Goal: Task Accomplishment & Management: Manage account settings

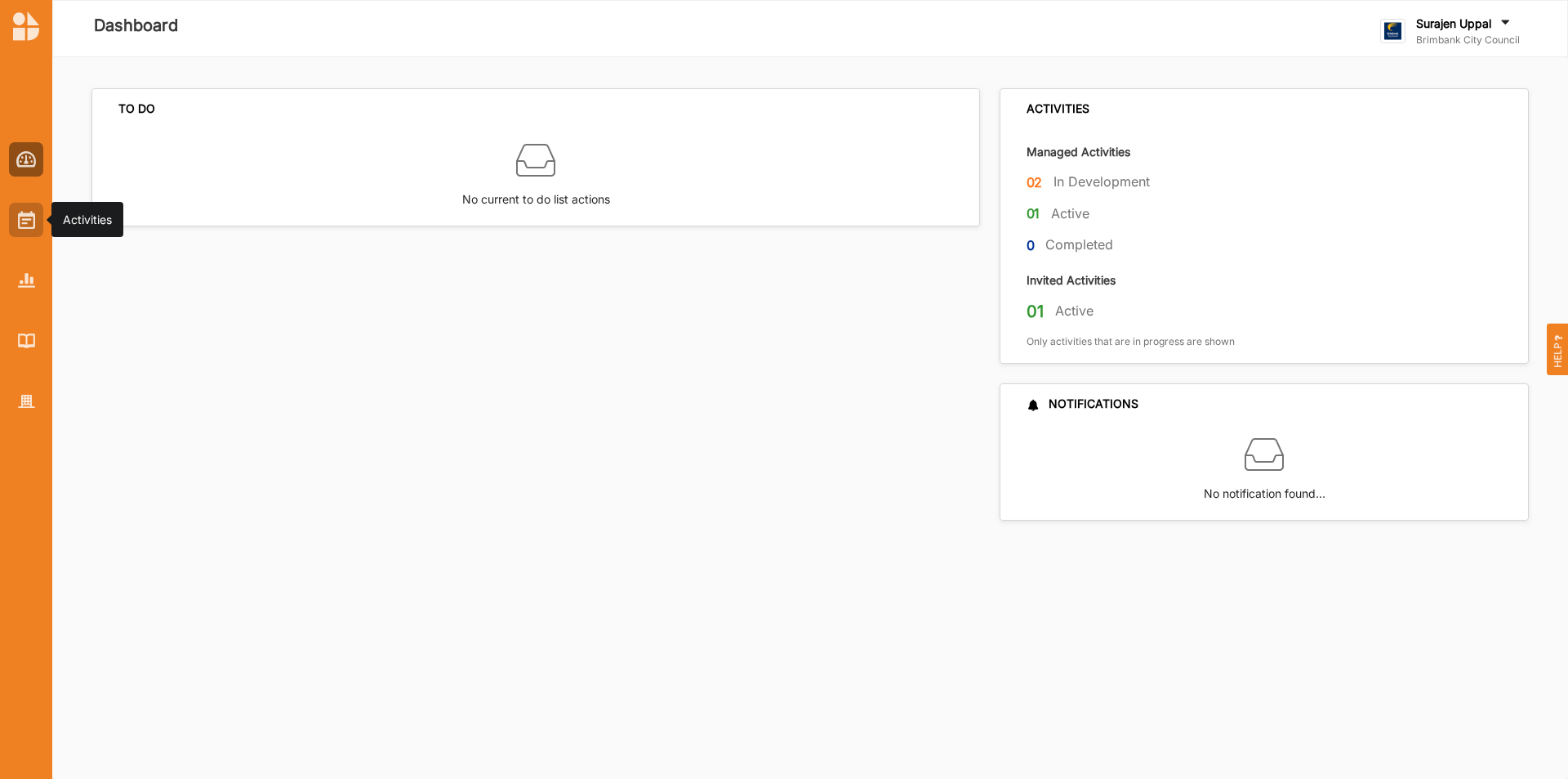
click at [21, 225] on img at bounding box center [26, 219] width 17 height 18
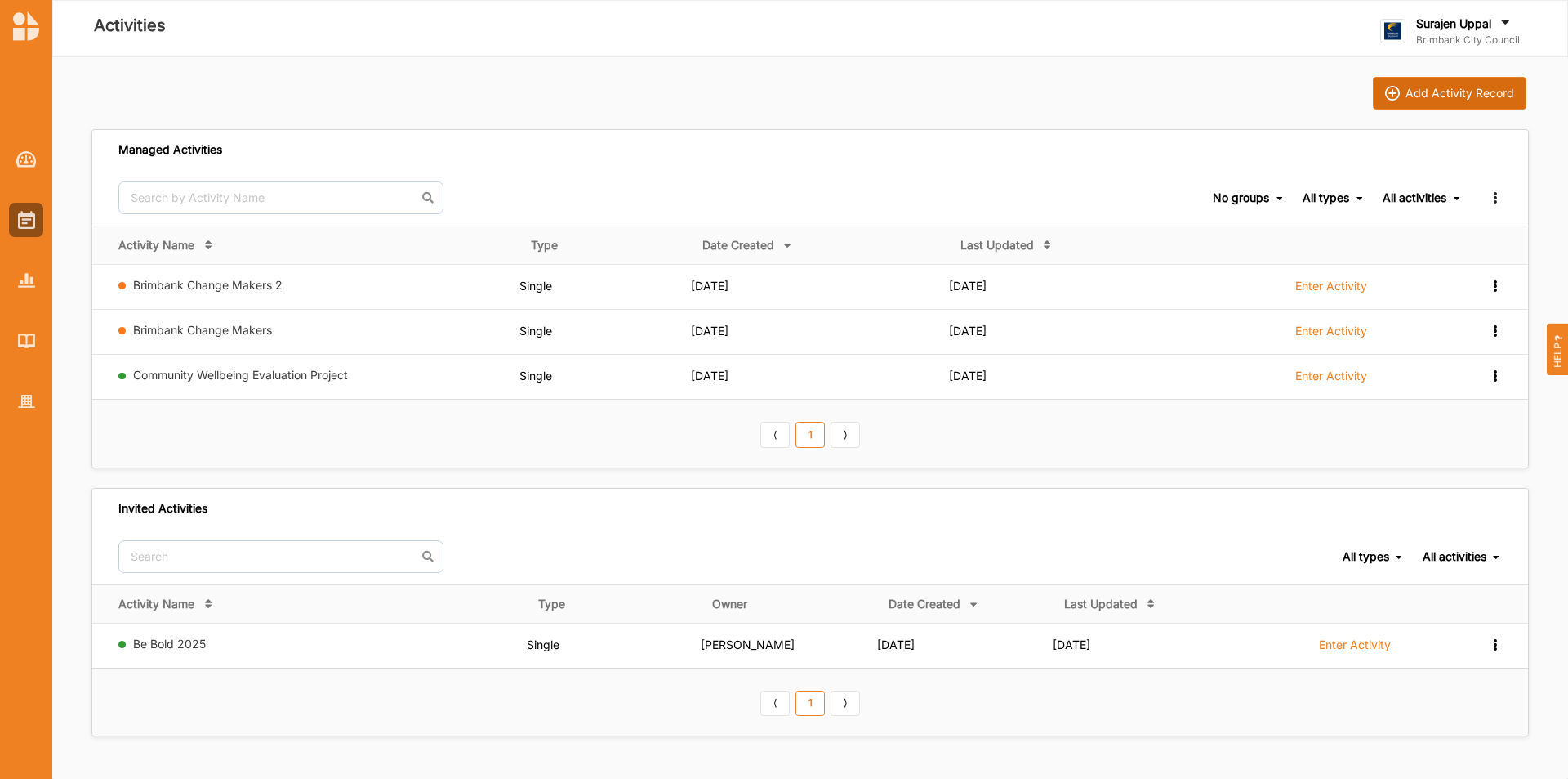
click at [1419, 93] on div "Add Activity Record" at bounding box center [1460, 93] width 108 height 15
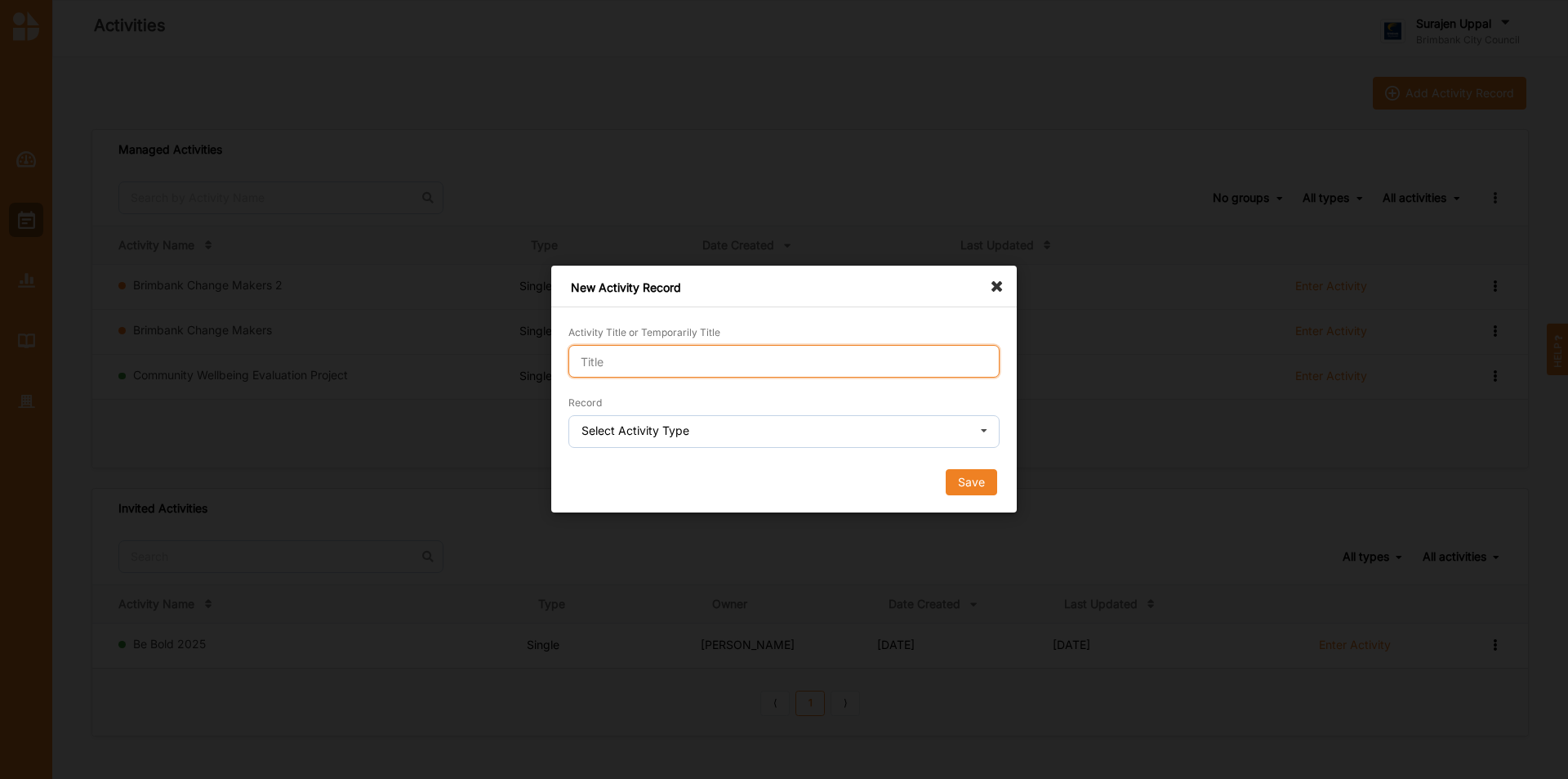
click at [719, 369] on input "Activity Title or Temporarily Title" at bounding box center [784, 361] width 431 height 33
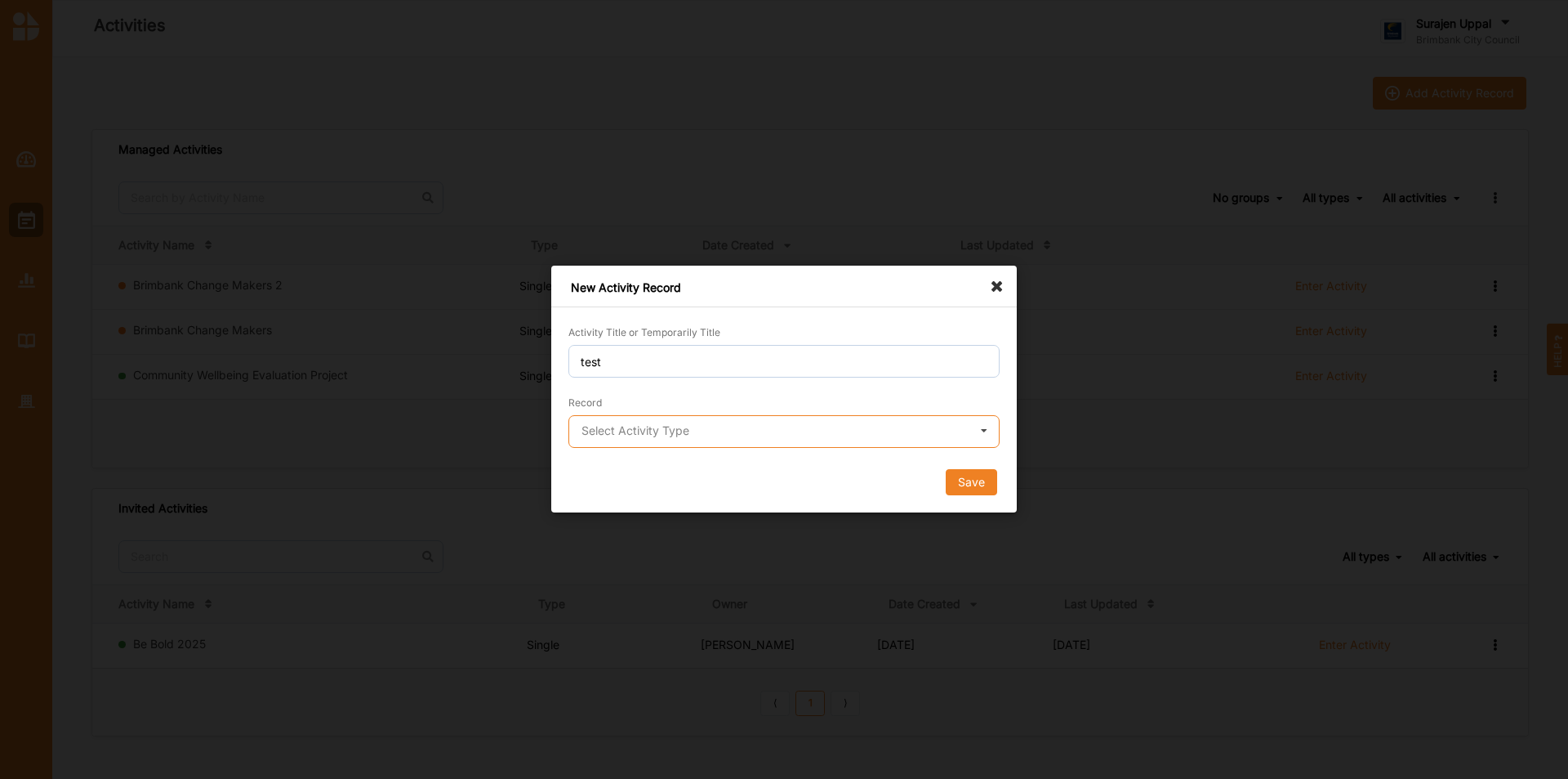
click at [719, 436] on input "text" at bounding box center [784, 431] width 429 height 33
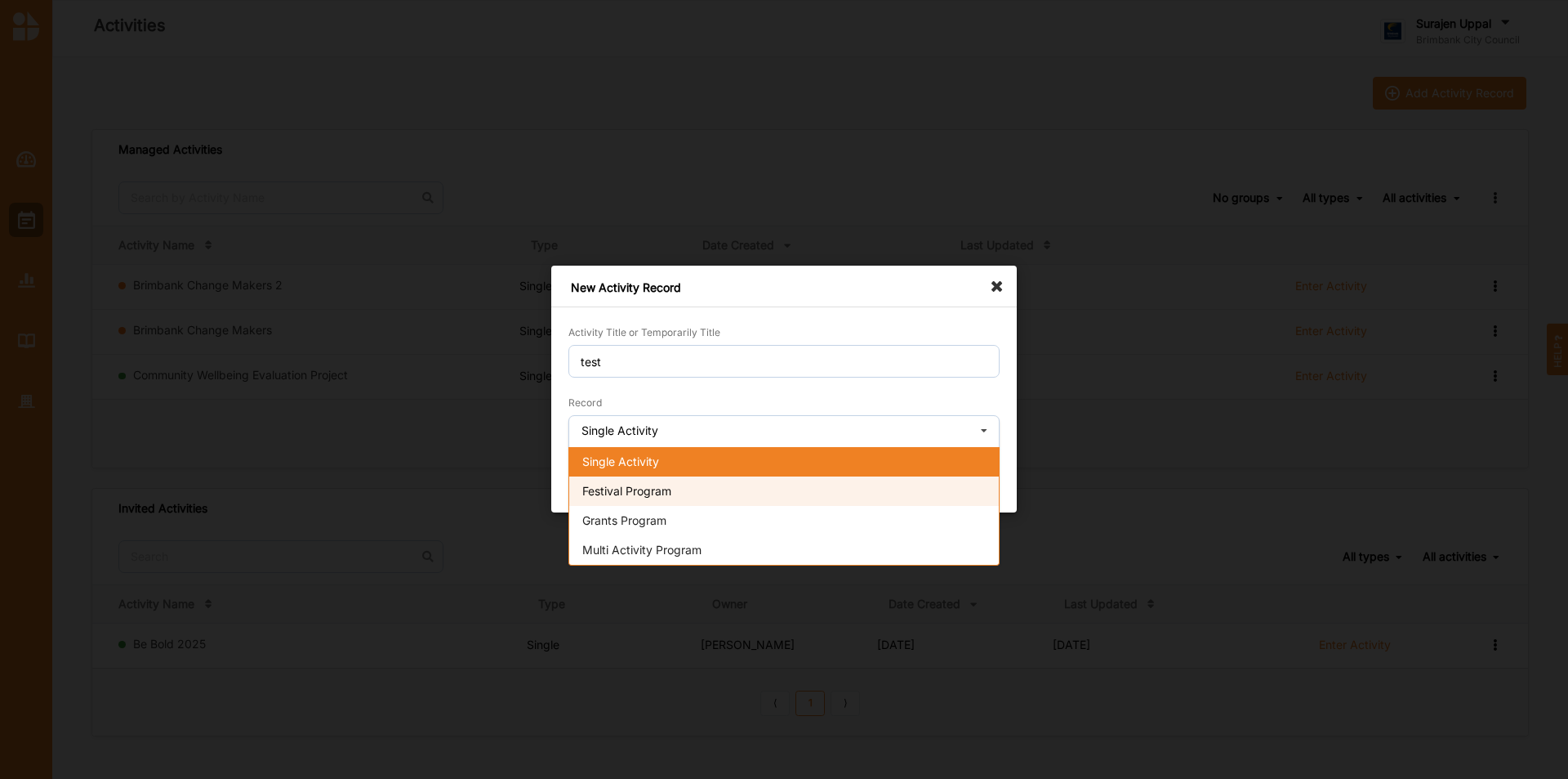
click at [674, 477] on div "Festival Program" at bounding box center [784, 491] width 429 height 29
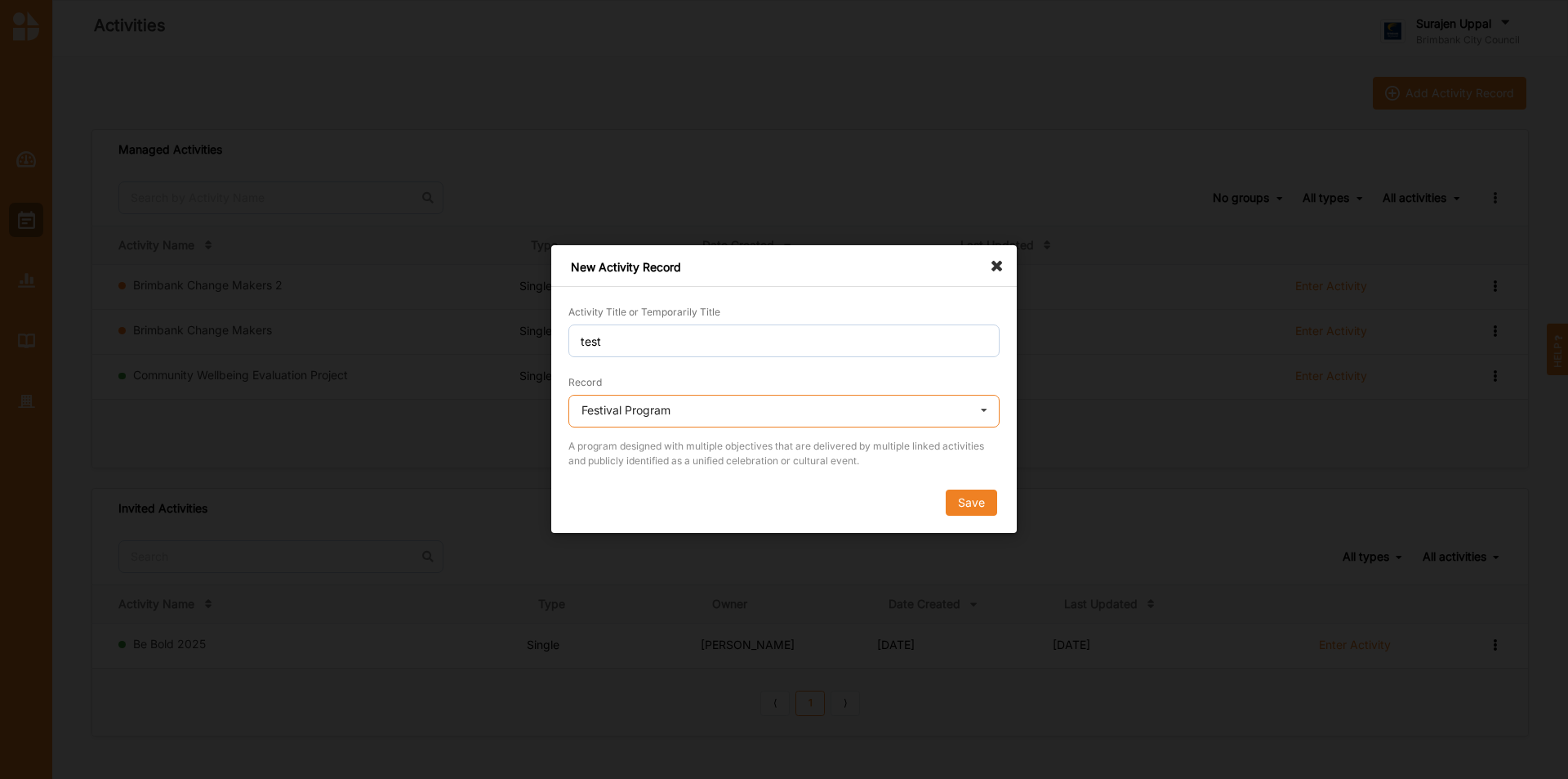
click at [679, 407] on input "text" at bounding box center [784, 412] width 429 height 33
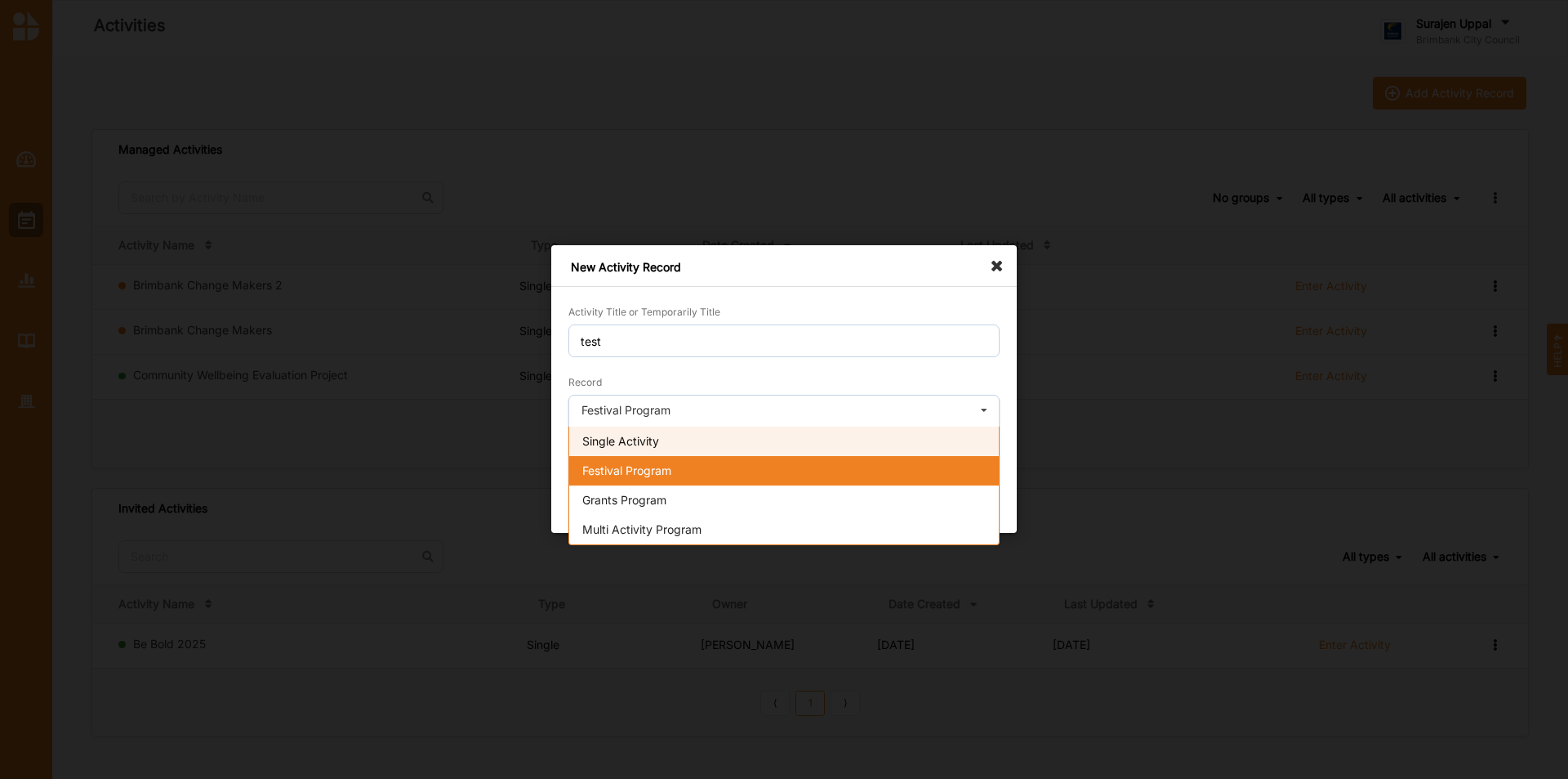
click at [657, 442] on span "Single Activity" at bounding box center [621, 441] width 77 height 14
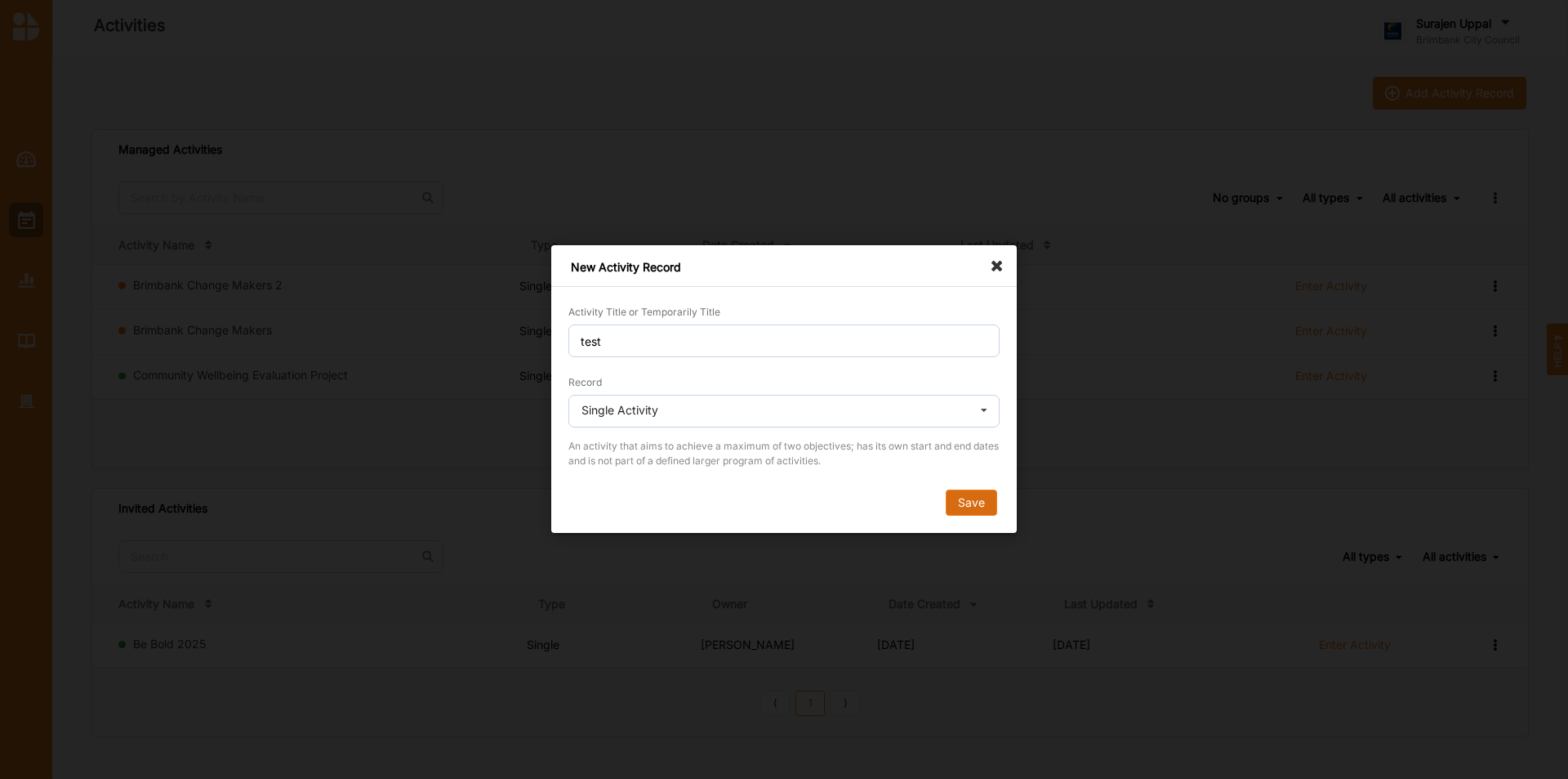
click at [953, 495] on button "Save" at bounding box center [971, 503] width 52 height 26
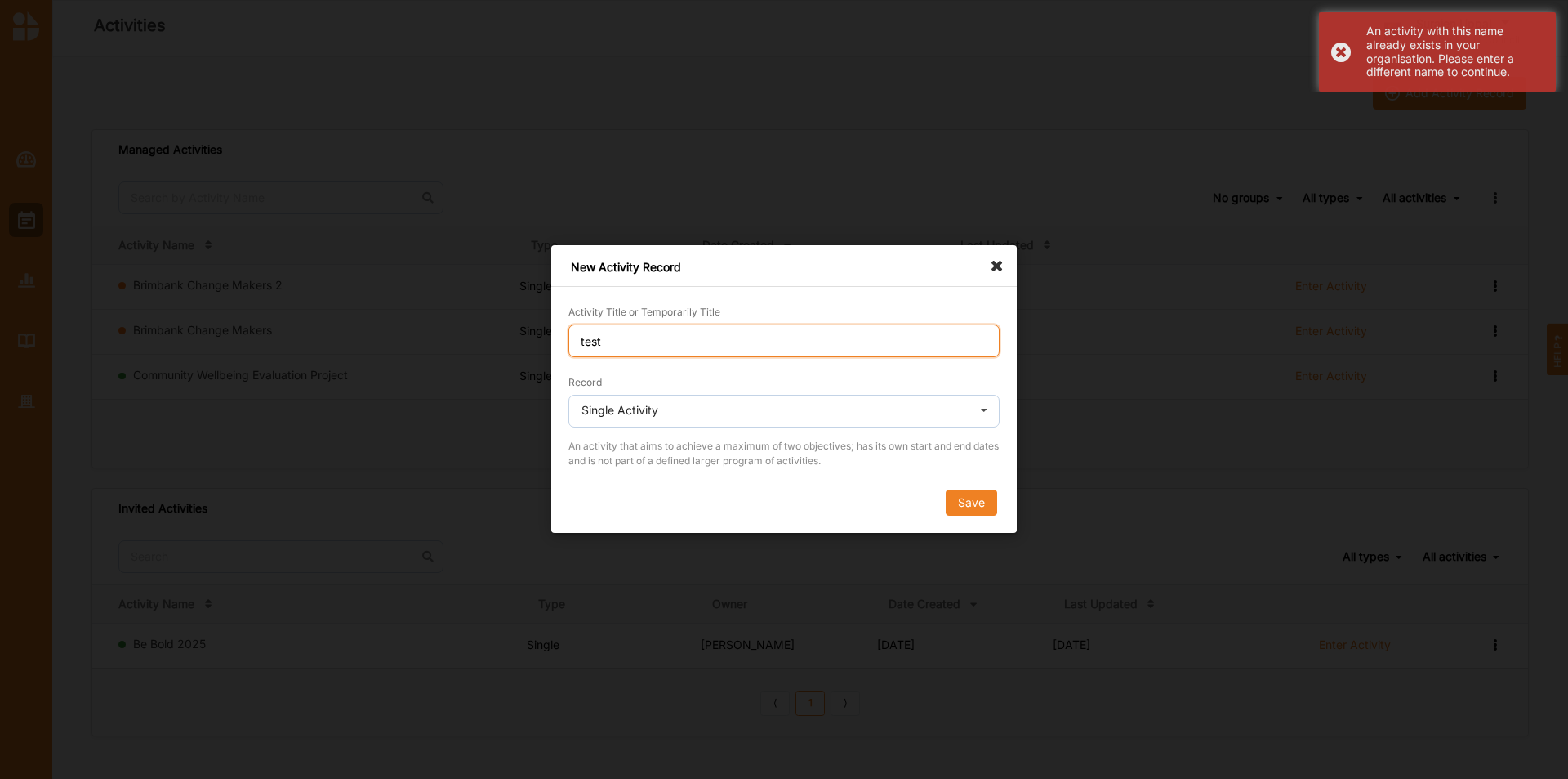
click at [643, 348] on input "test" at bounding box center [784, 340] width 431 height 33
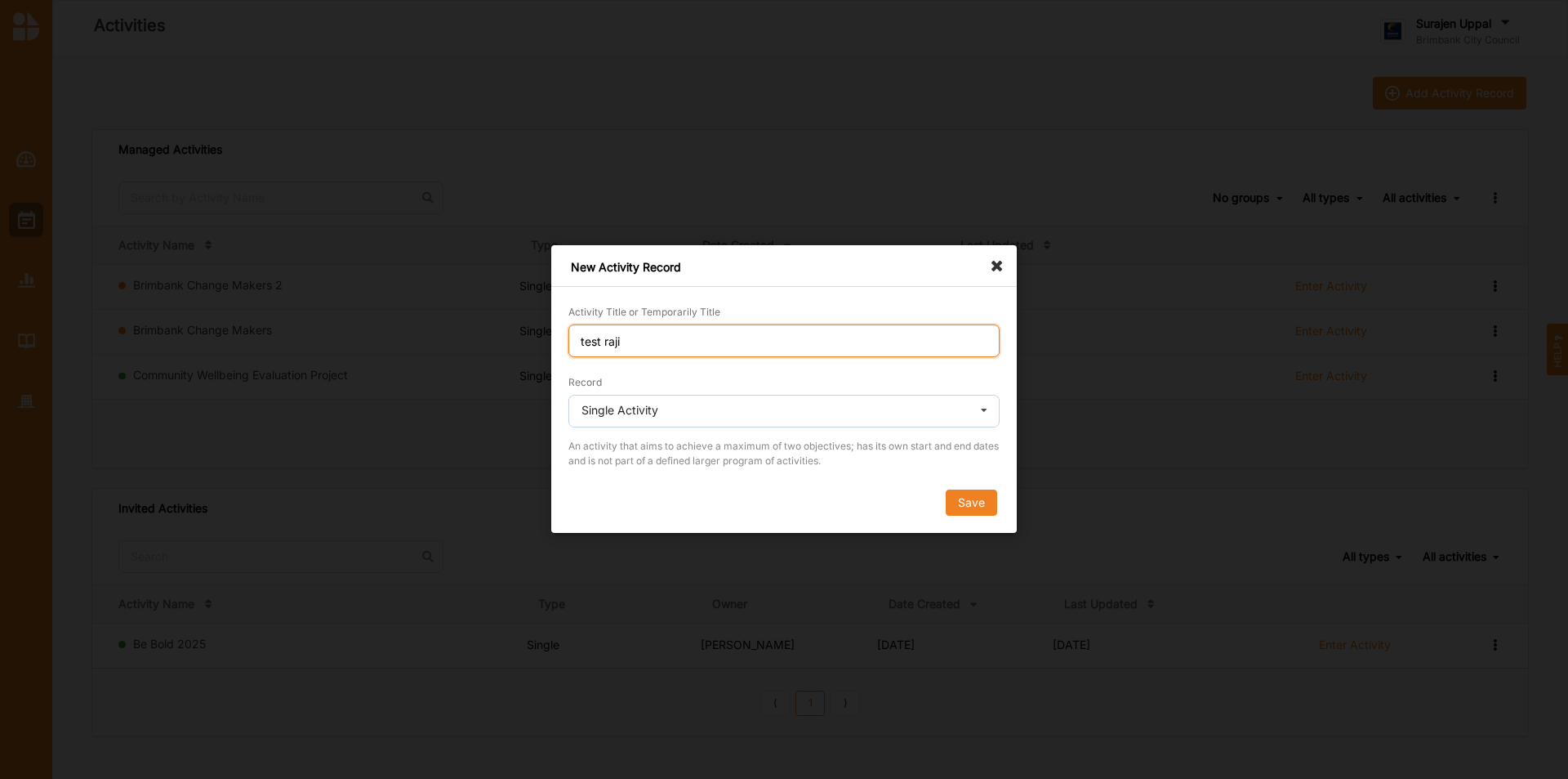
type input "test raji"
click at [997, 485] on form "Activity Title or Temporarily Title test raji Record Single Activity Single Act…" at bounding box center [784, 410] width 431 height 213
click at [955, 499] on button "Save" at bounding box center [971, 503] width 52 height 26
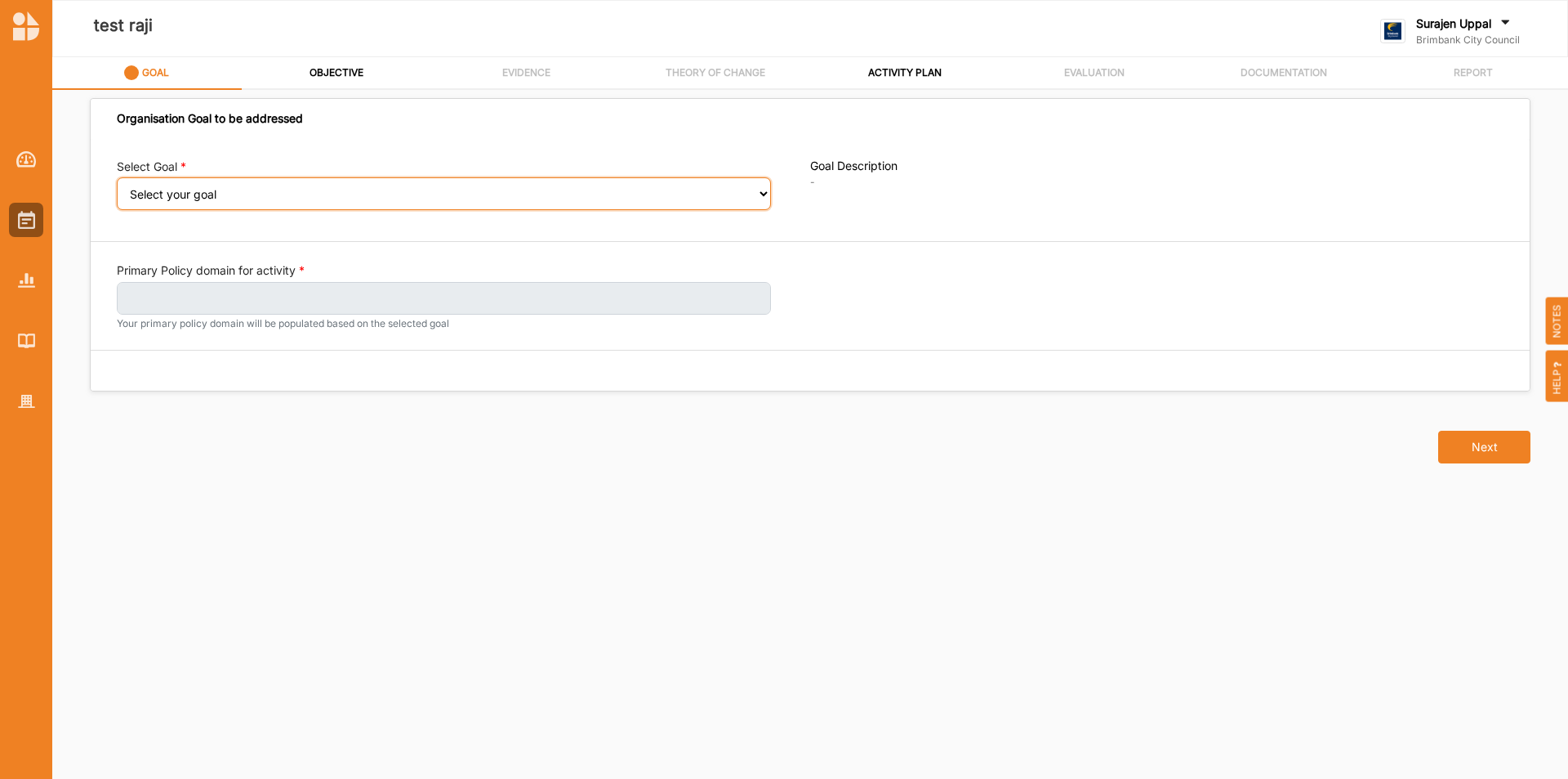
click at [248, 203] on select "Select your goal People: Social connection and wellbeing People: Healthy active…" at bounding box center [444, 193] width 655 height 33
click at [41, 212] on div at bounding box center [26, 219] width 34 height 34
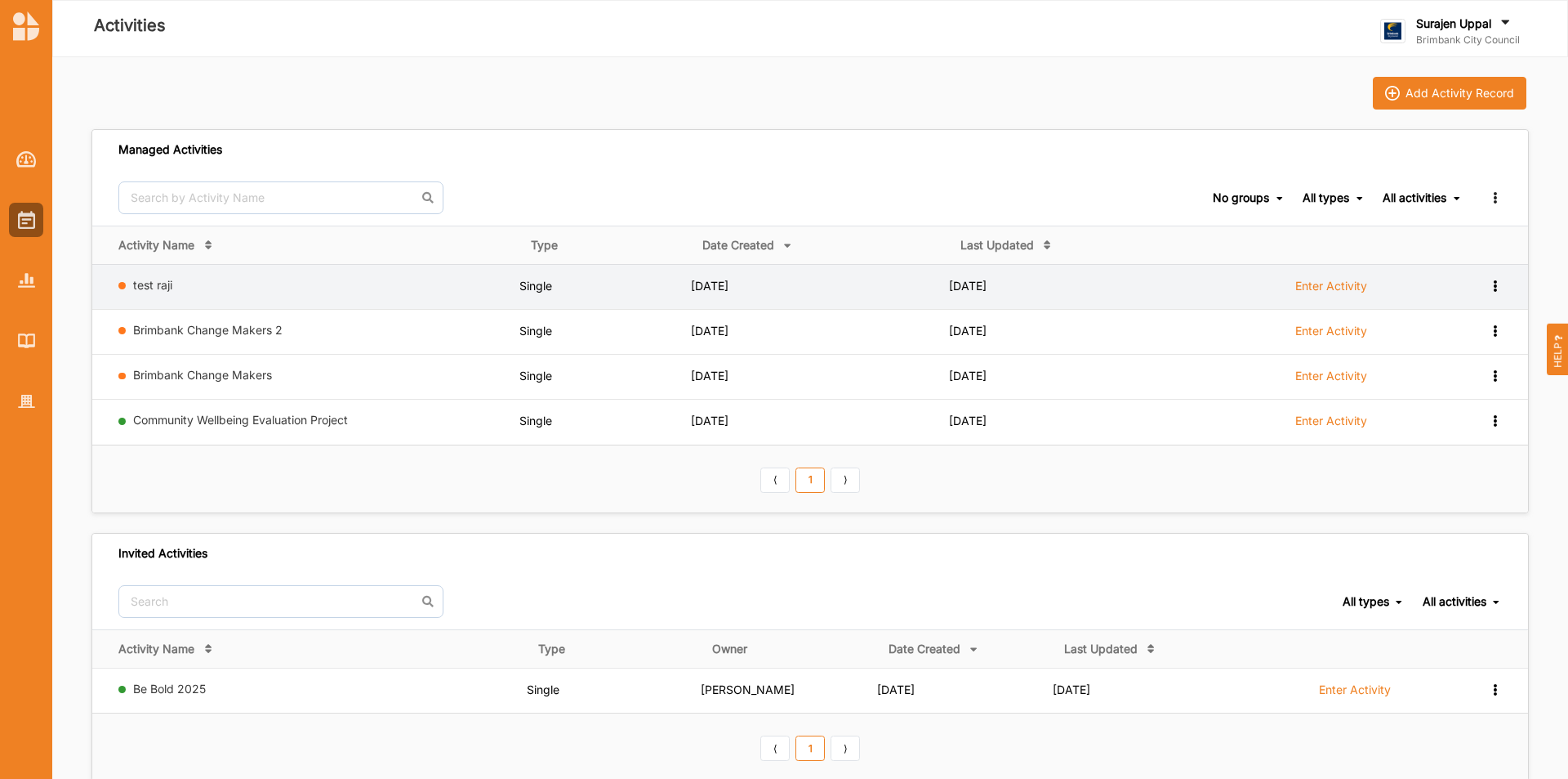
click at [1483, 281] on div "View Report View Team Add to group Remove" at bounding box center [1482, 285] width 40 height 15
click at [1438, 398] on div "Remove" at bounding box center [1453, 402] width 72 height 11
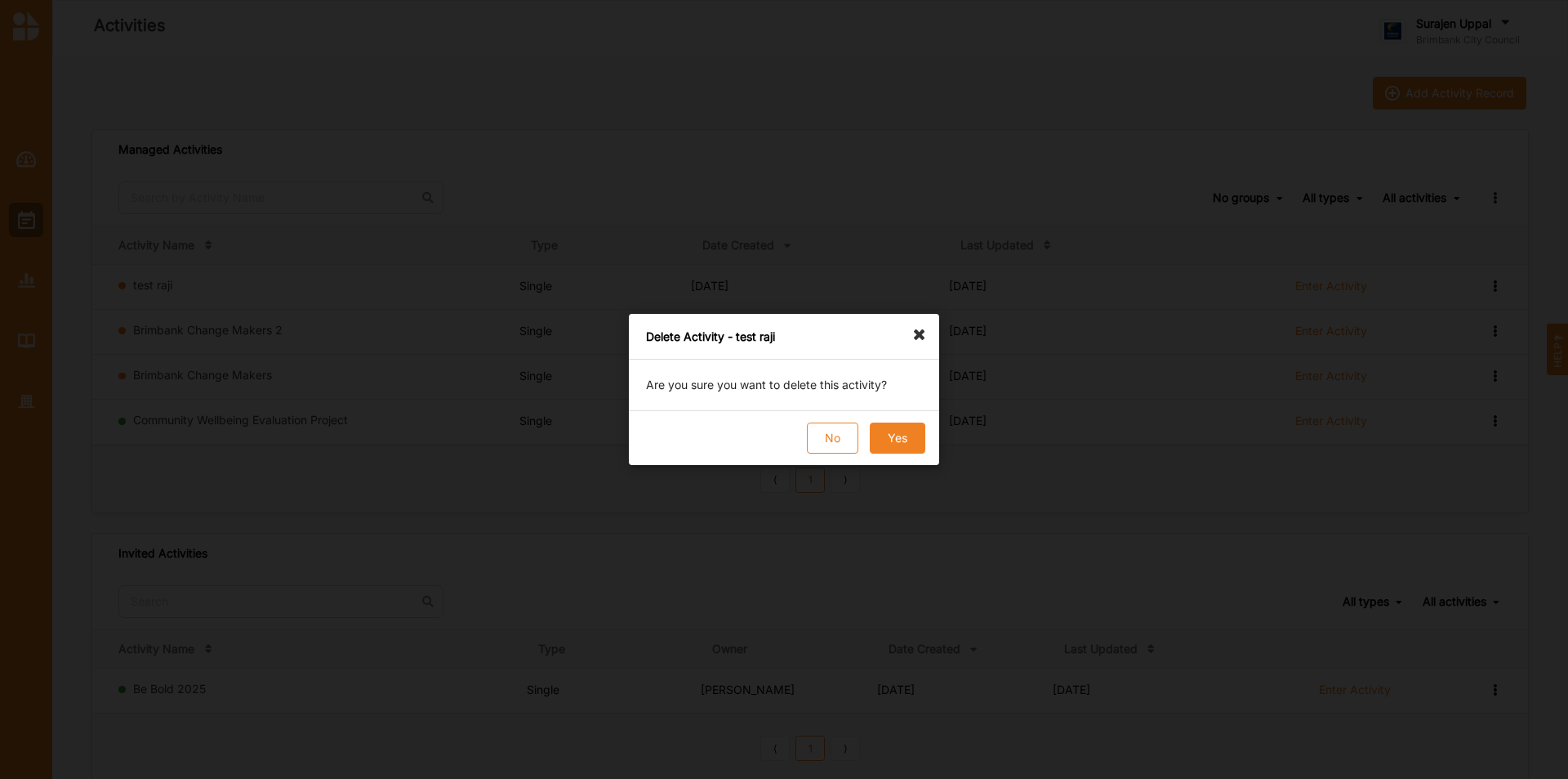
click at [896, 441] on button "Yes" at bounding box center [897, 437] width 56 height 31
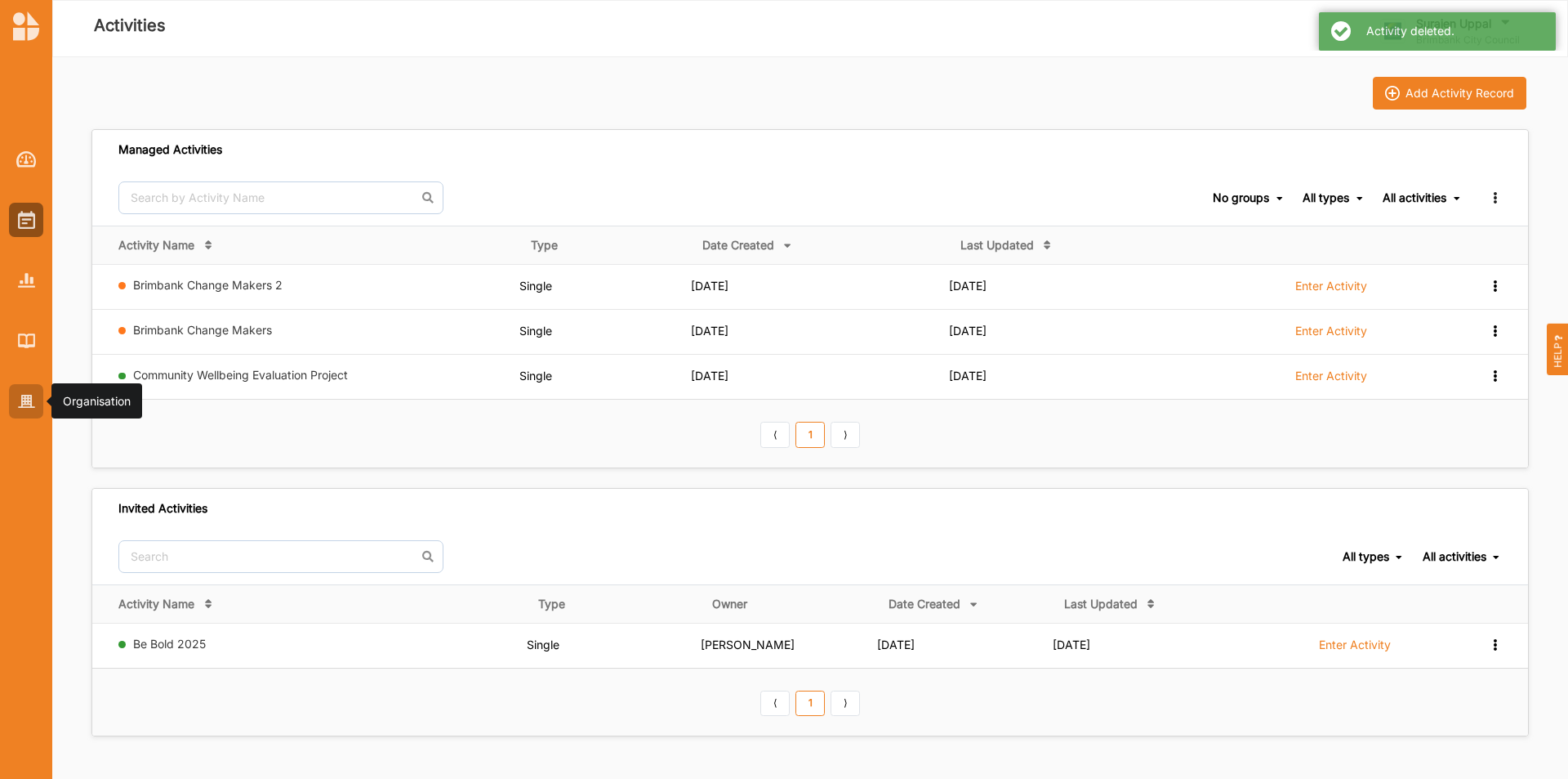
click at [18, 396] on img at bounding box center [26, 401] width 17 height 14
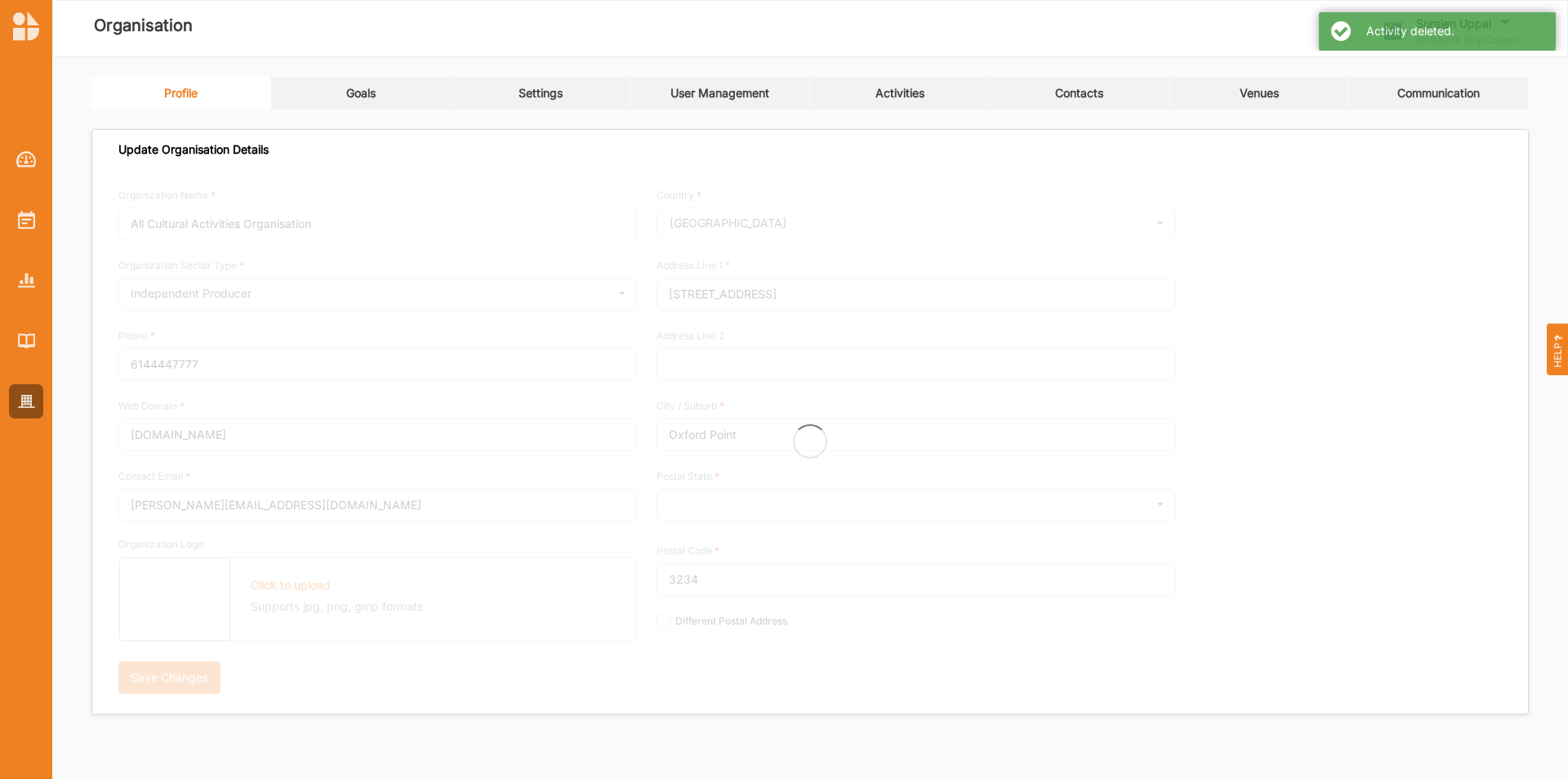
type input "Brimbank City Council"
type input "[PHONE_NUMBER]"
type input "[DOMAIN_NAME]"
type input "[EMAIL_ADDRESS][DOMAIN_NAME]"
type input "[STREET_ADDRESS]"
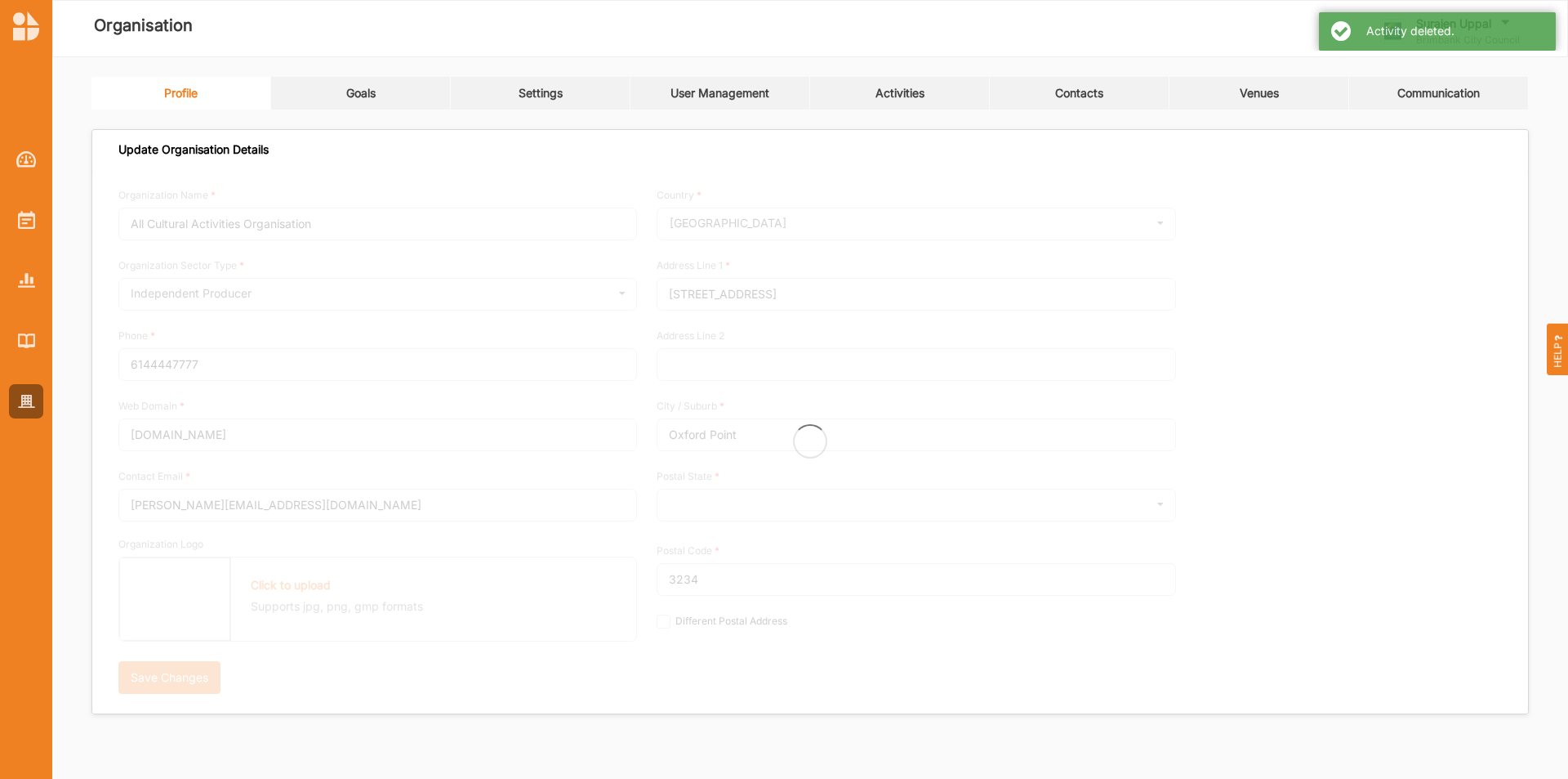
type input "Sunshine"
type input "3020"
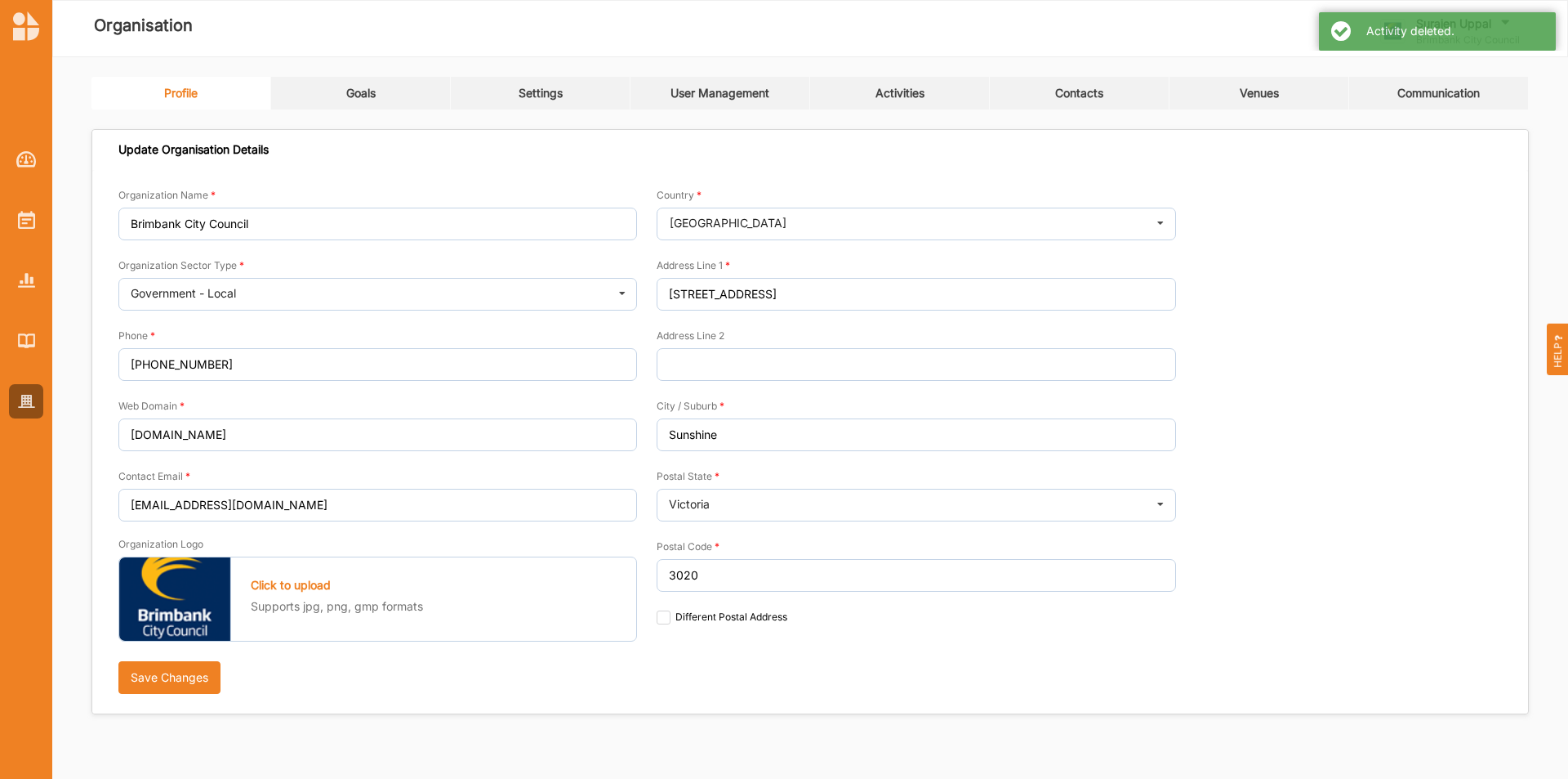
click at [343, 97] on link "Goals" at bounding box center [361, 93] width 180 height 33
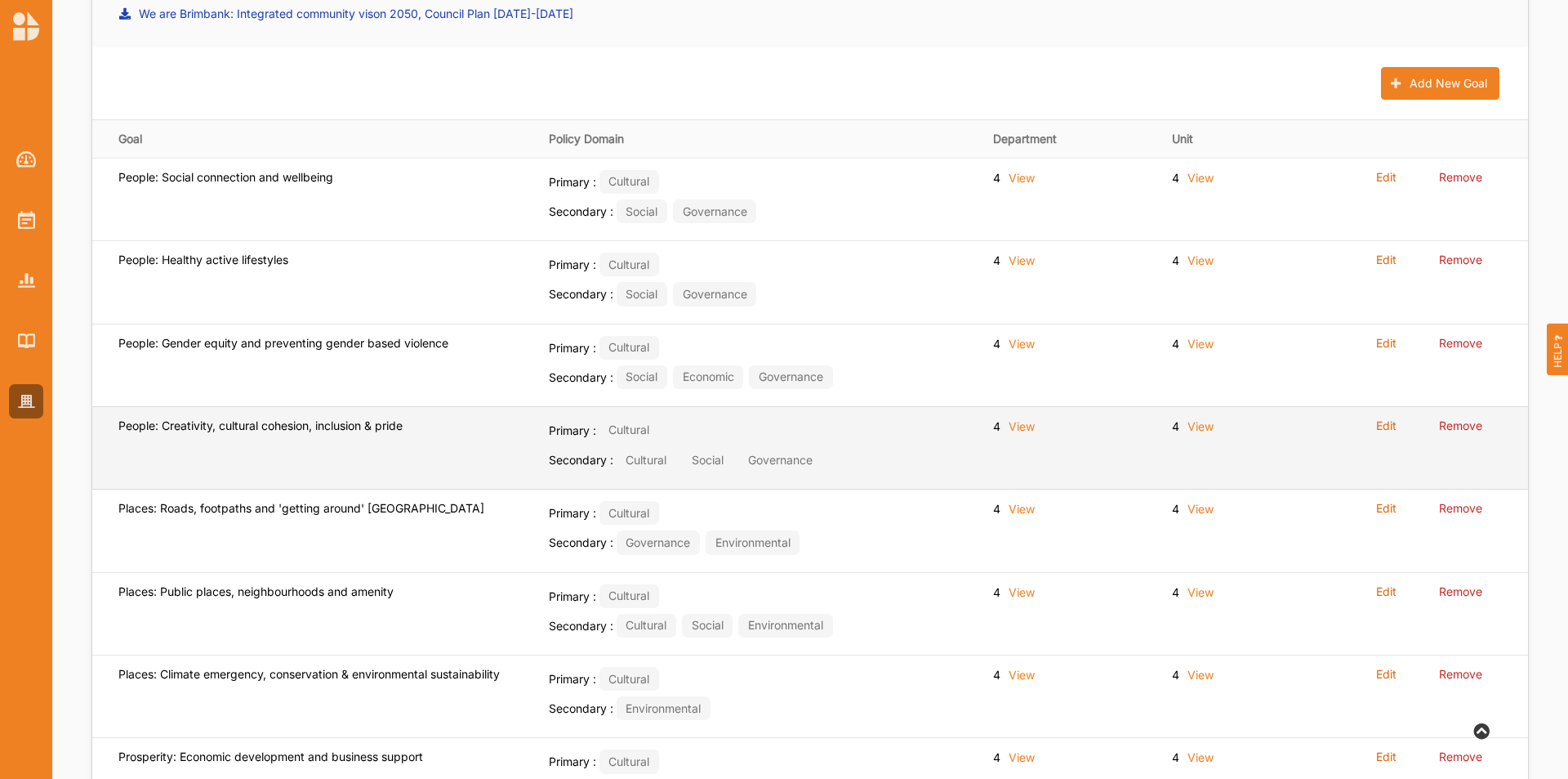
scroll to position [245, 0]
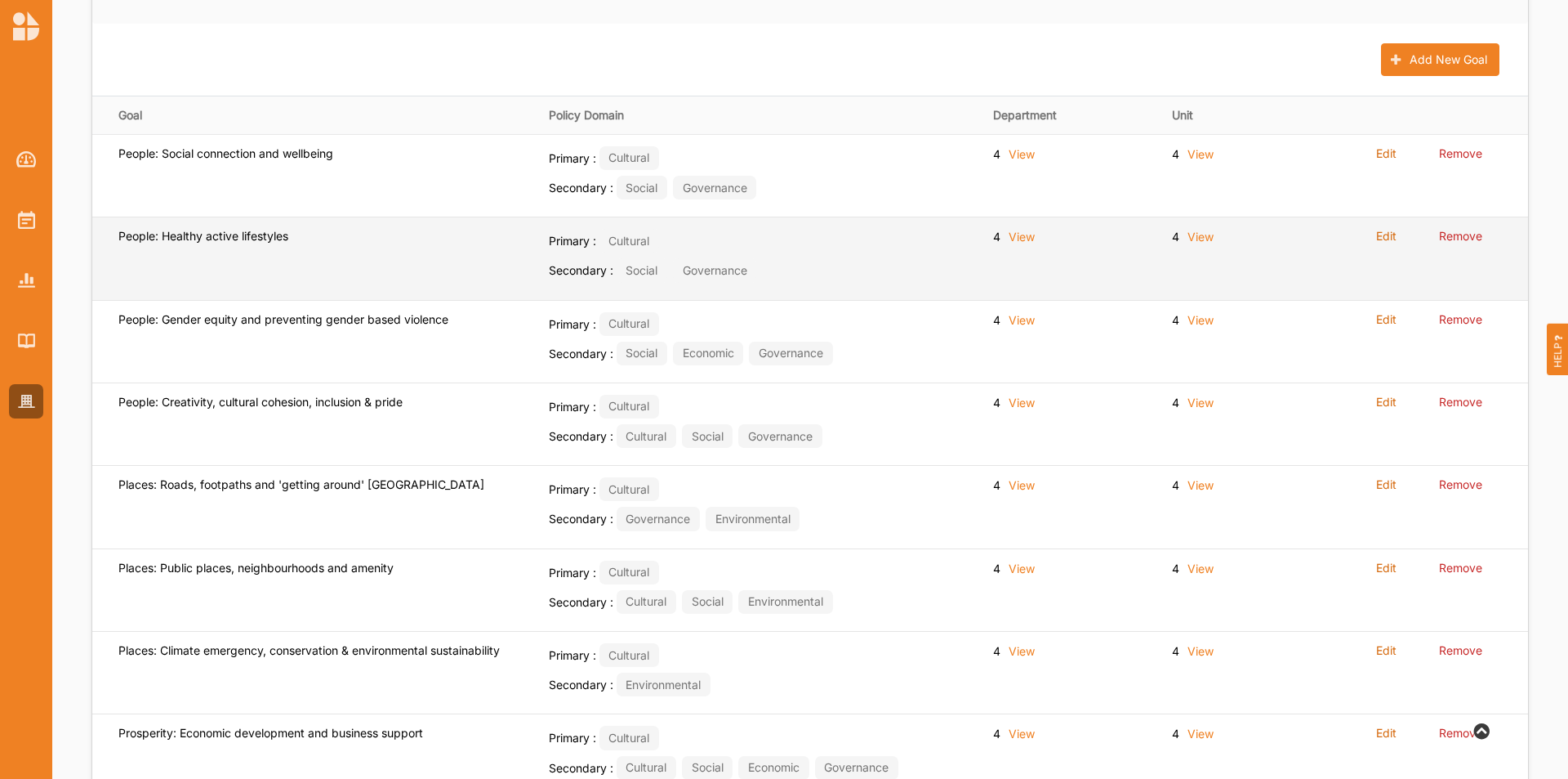
click at [1382, 237] on label "Edit" at bounding box center [1387, 236] width 21 height 15
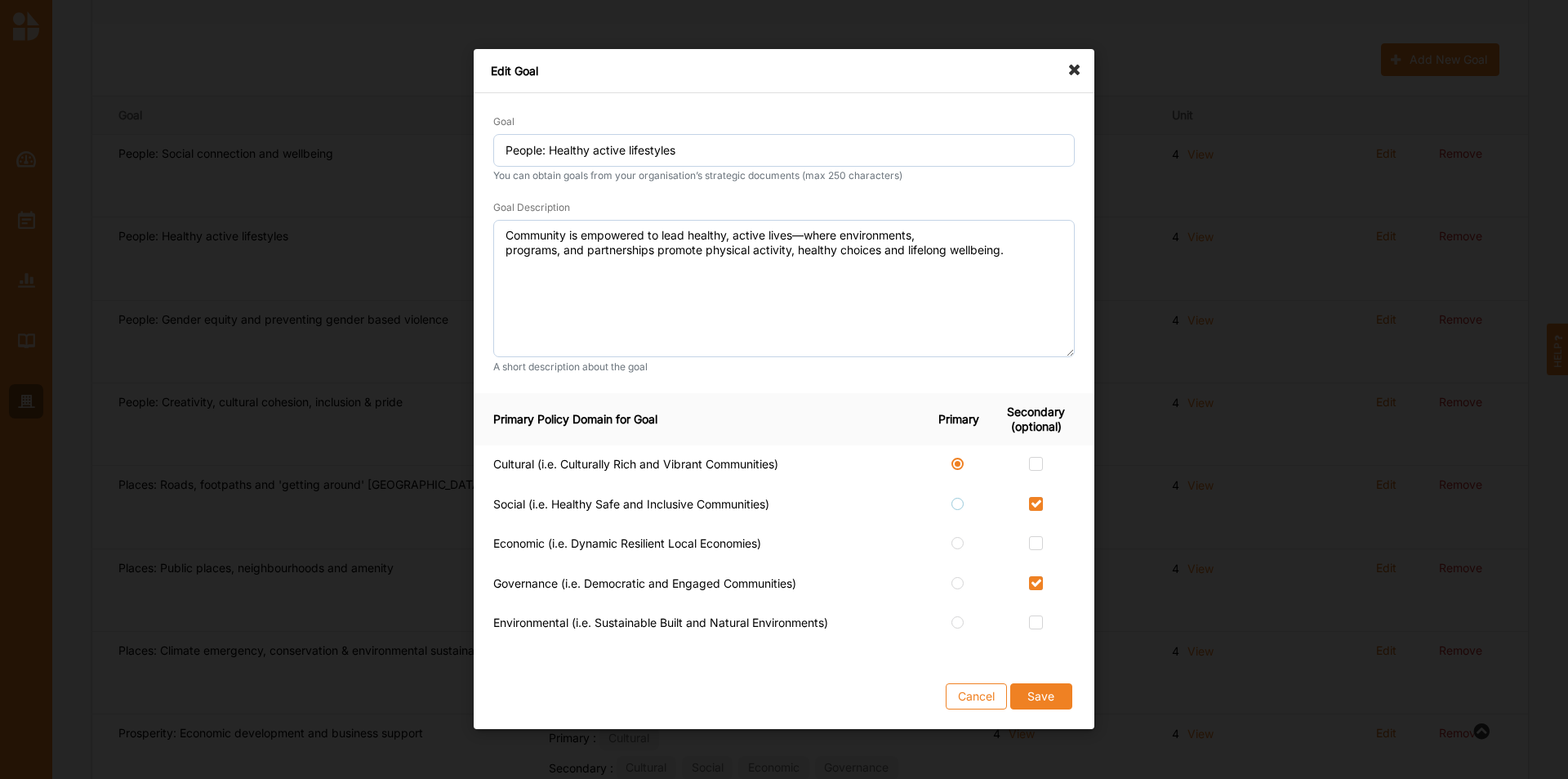
click at [960, 496] on label at bounding box center [958, 496] width 14 height 0
radio input "false"
checkbox input "true"
radio input "true"
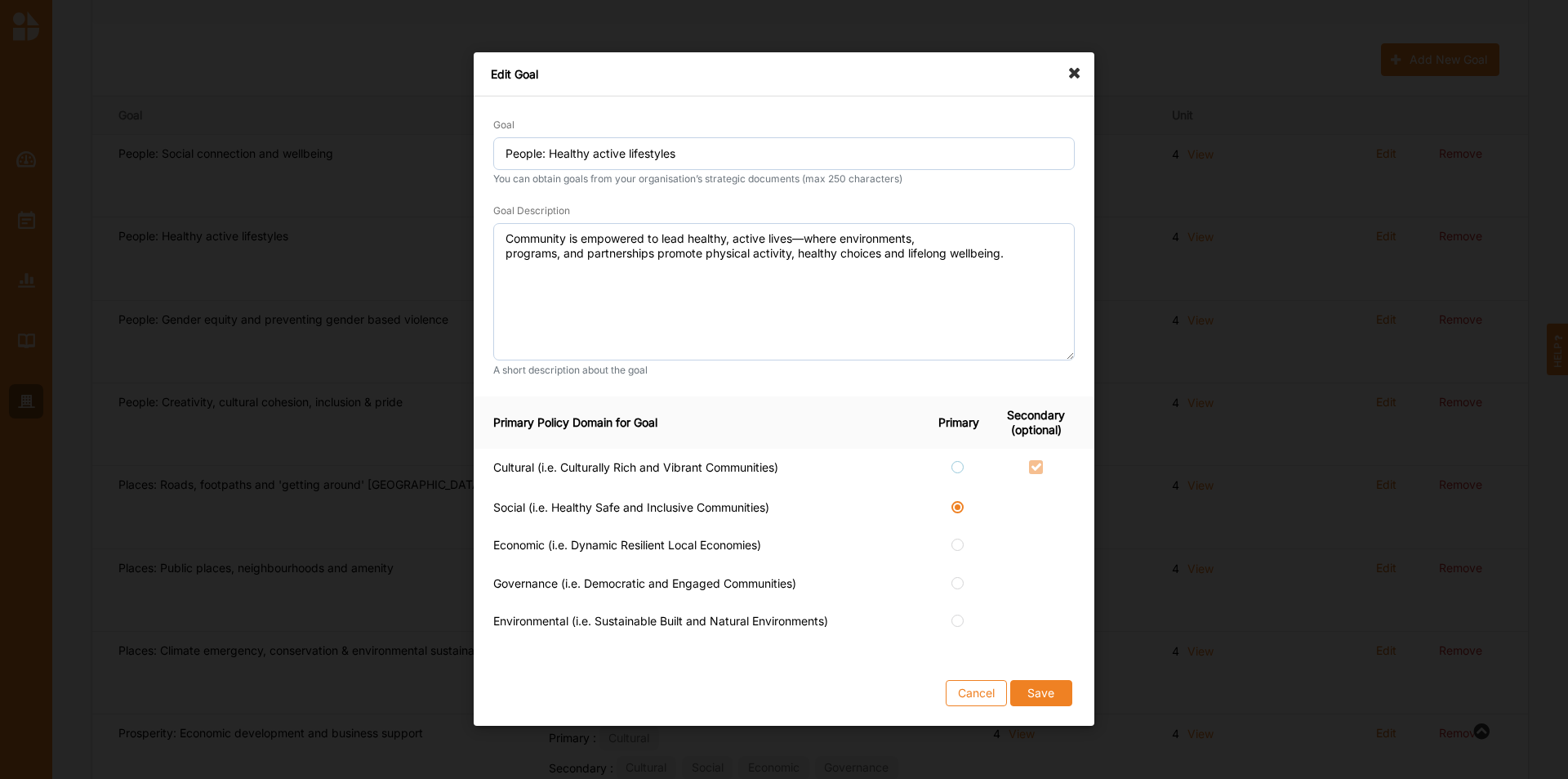
click at [957, 460] on label at bounding box center [958, 460] width 14 height 0
radio input "true"
checkbox input "false"
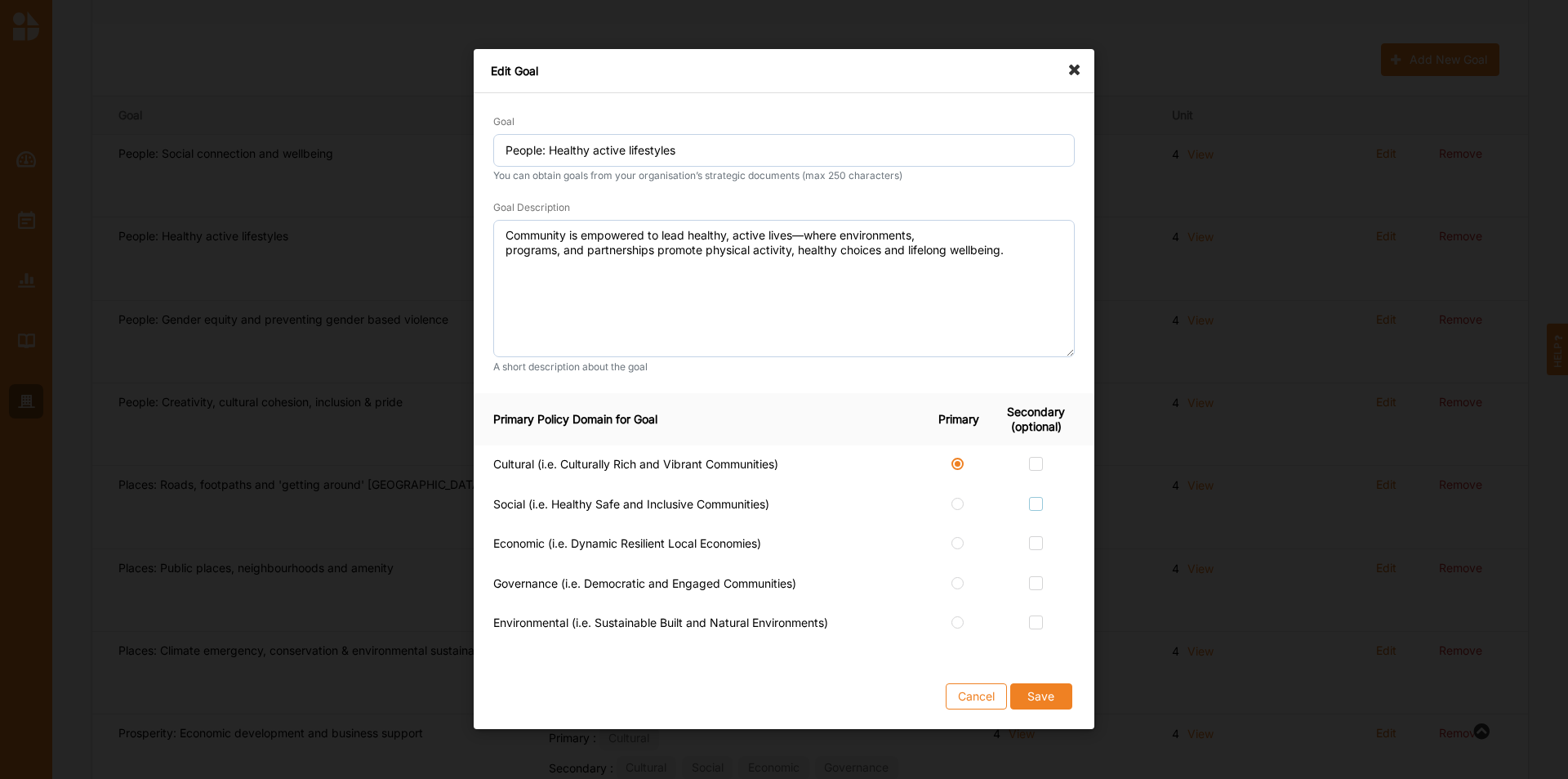
click at [1037, 496] on label at bounding box center [1036, 496] width 14 height 0
click at [1037, 504] on input "checkbox" at bounding box center [1036, 503] width 13 height 13
checkbox input "true"
click at [977, 695] on button "Cancel" at bounding box center [976, 697] width 61 height 26
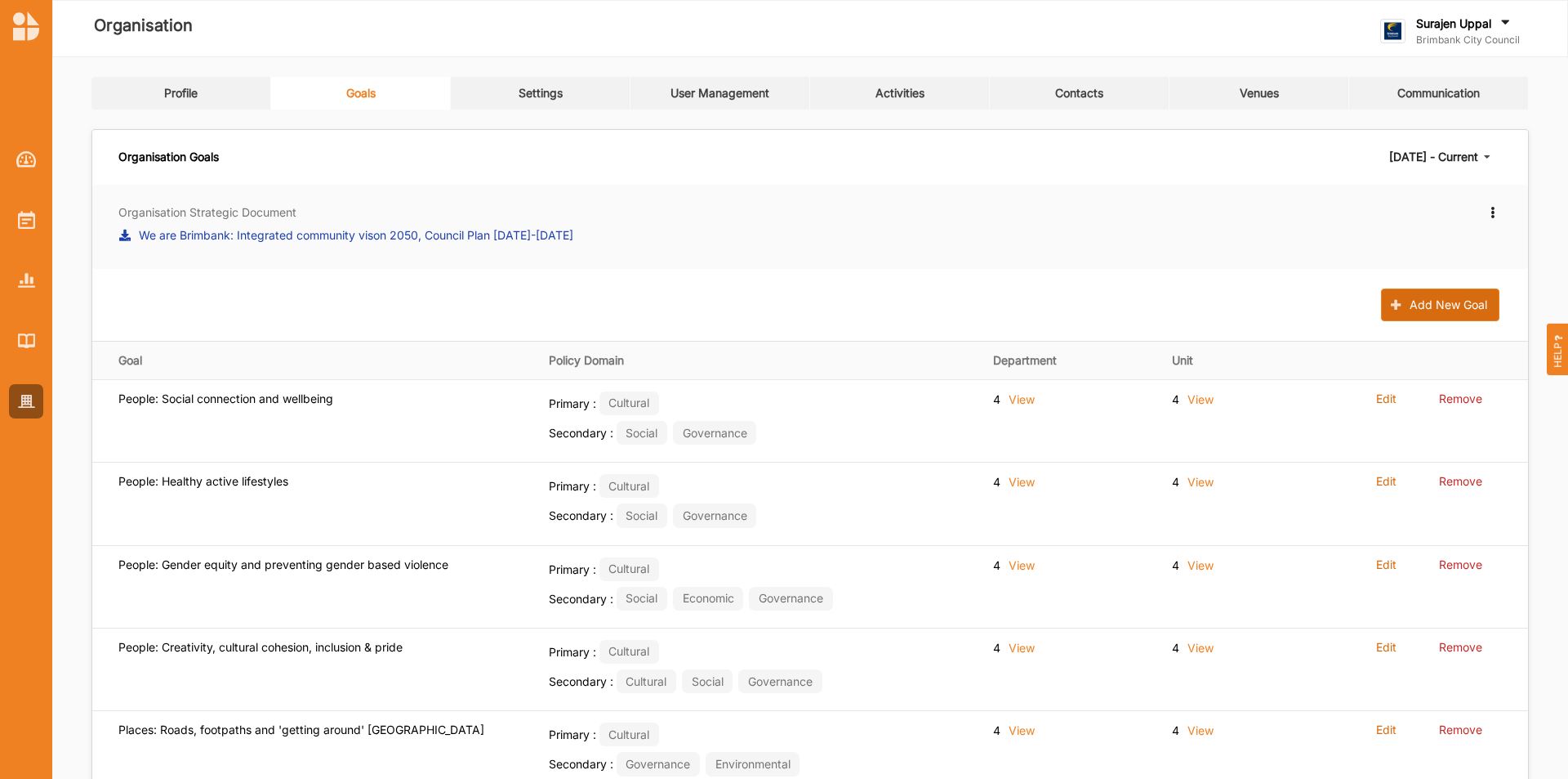
click at [1414, 311] on button "Add New Goal" at bounding box center [1441, 304] width 119 height 33
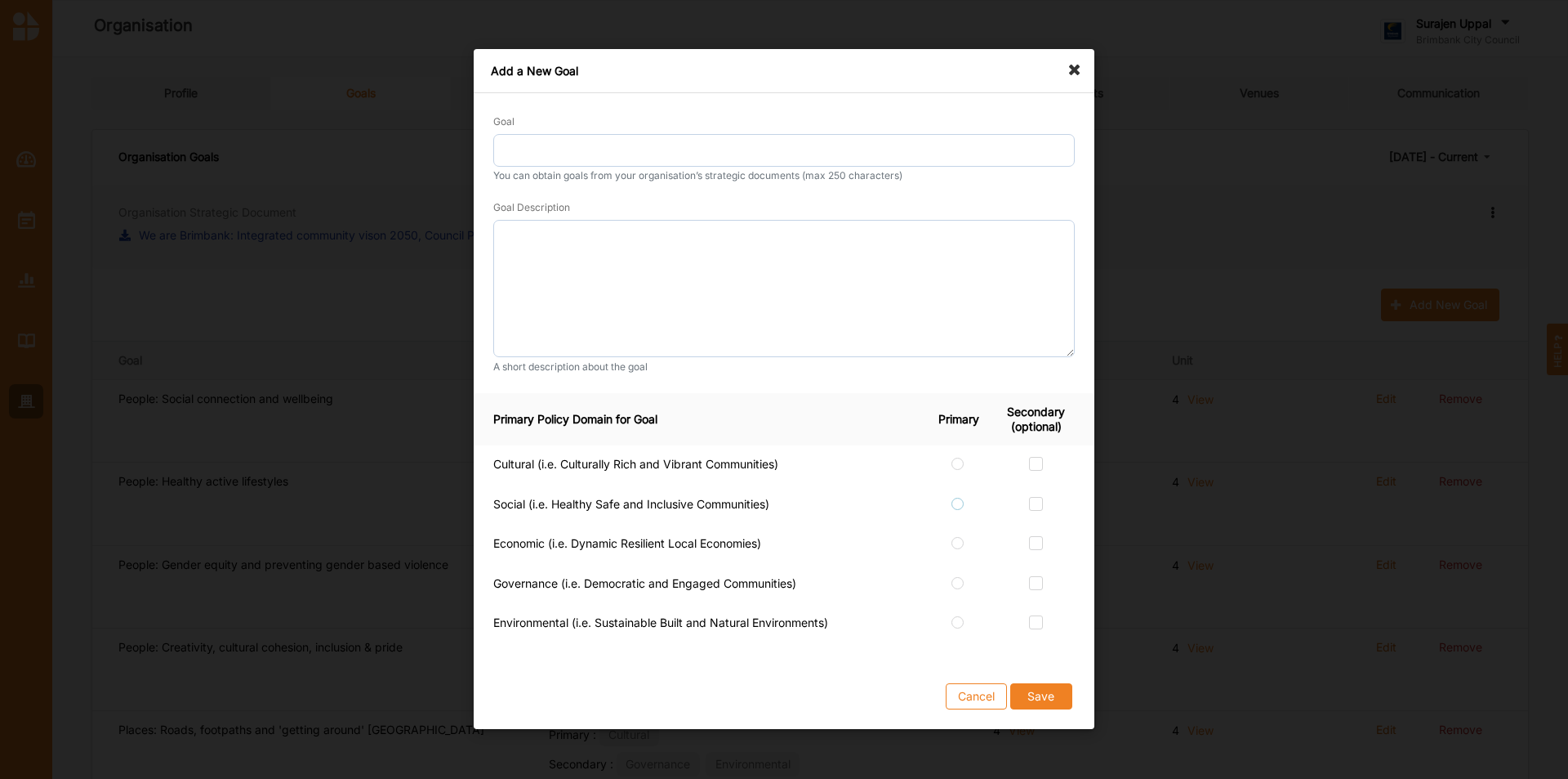
click at [958, 496] on label at bounding box center [958, 496] width 14 height 0
checkbox input "true"
radio input "true"
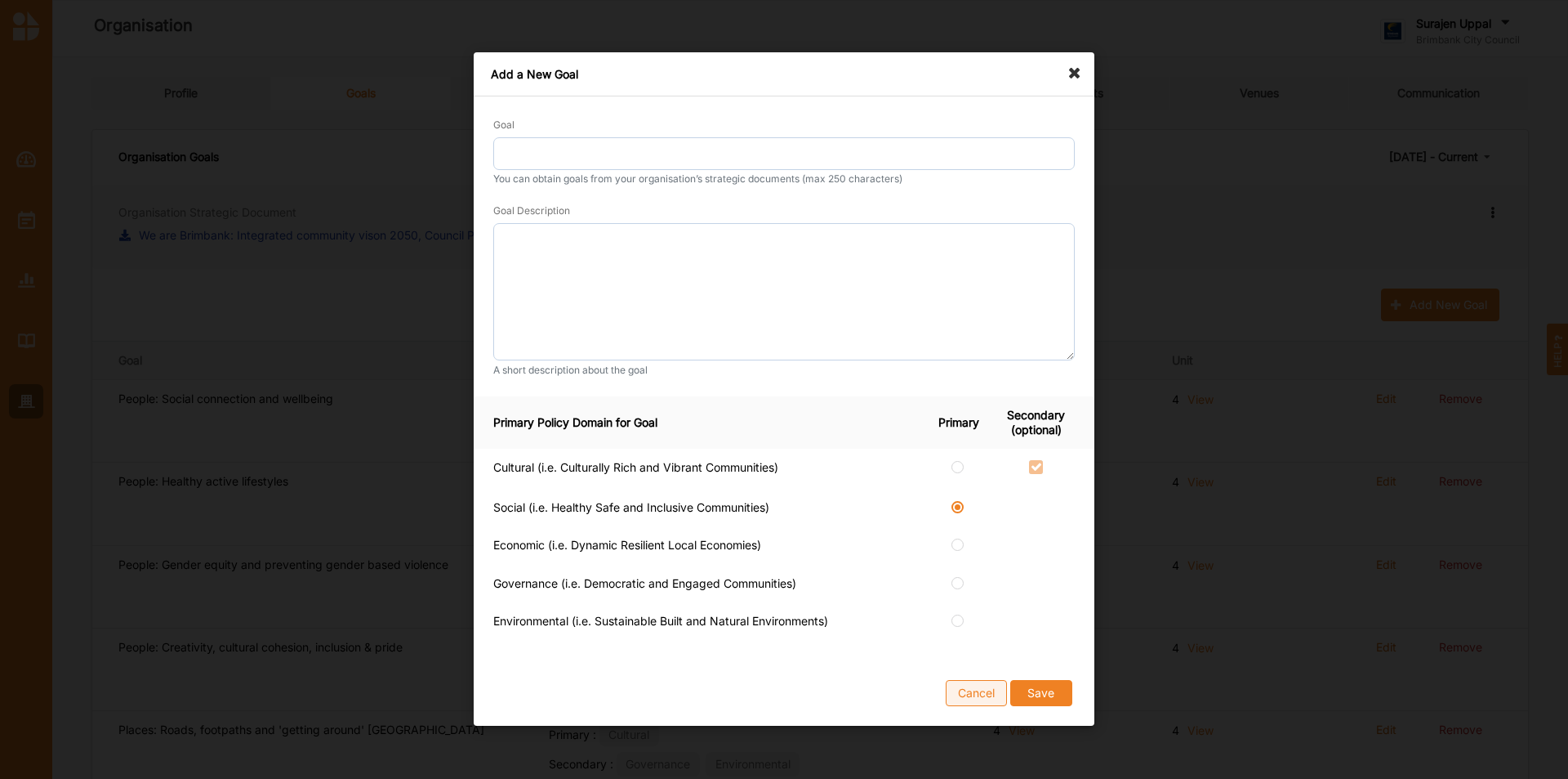
click at [962, 693] on button "Cancel" at bounding box center [976, 694] width 61 height 26
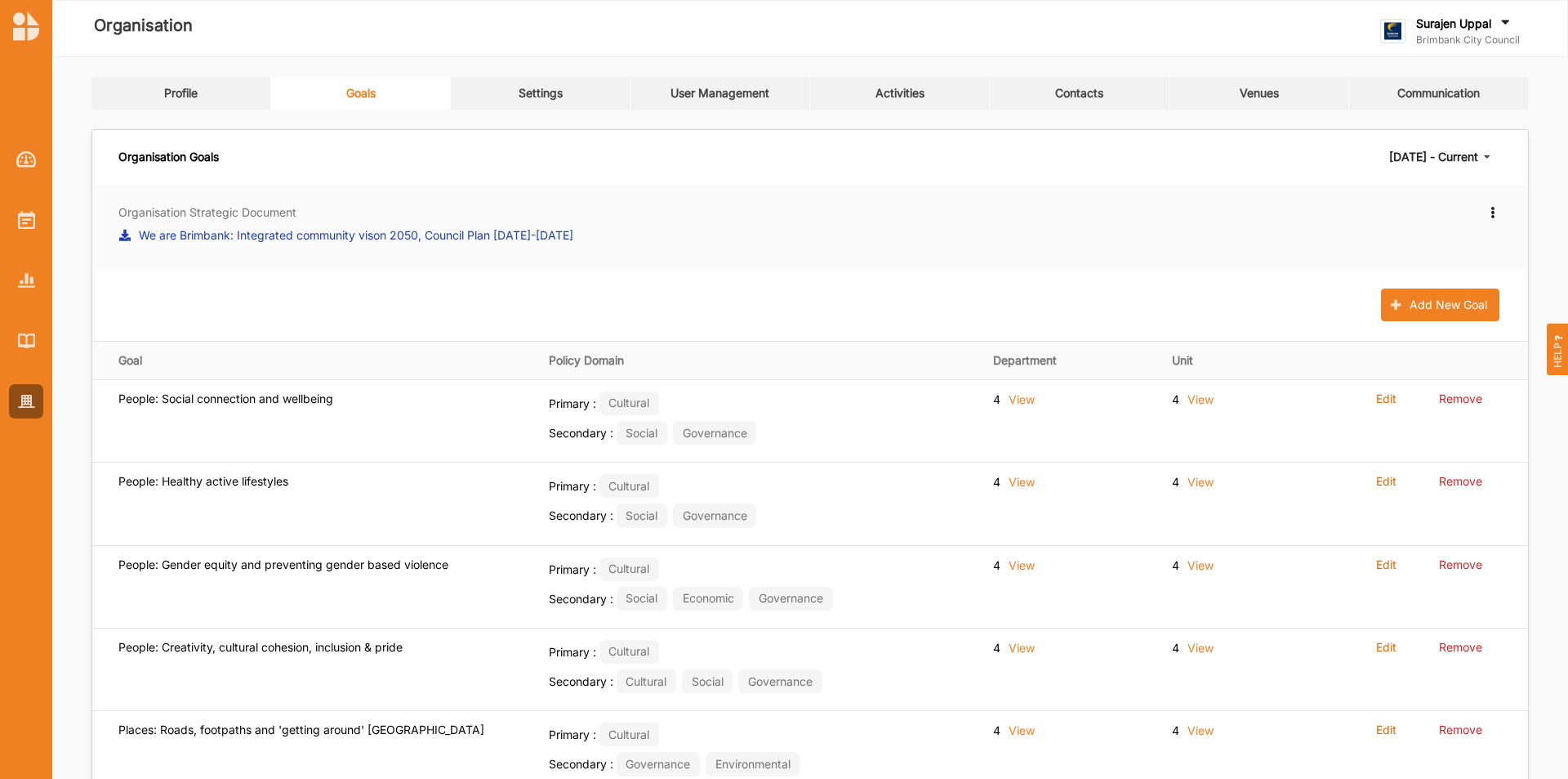
click at [1463, 44] on label "Brimbank City Council" at bounding box center [1468, 41] width 104 height 13
click at [1411, 207] on div "Log Out" at bounding box center [1465, 203] width 142 height 15
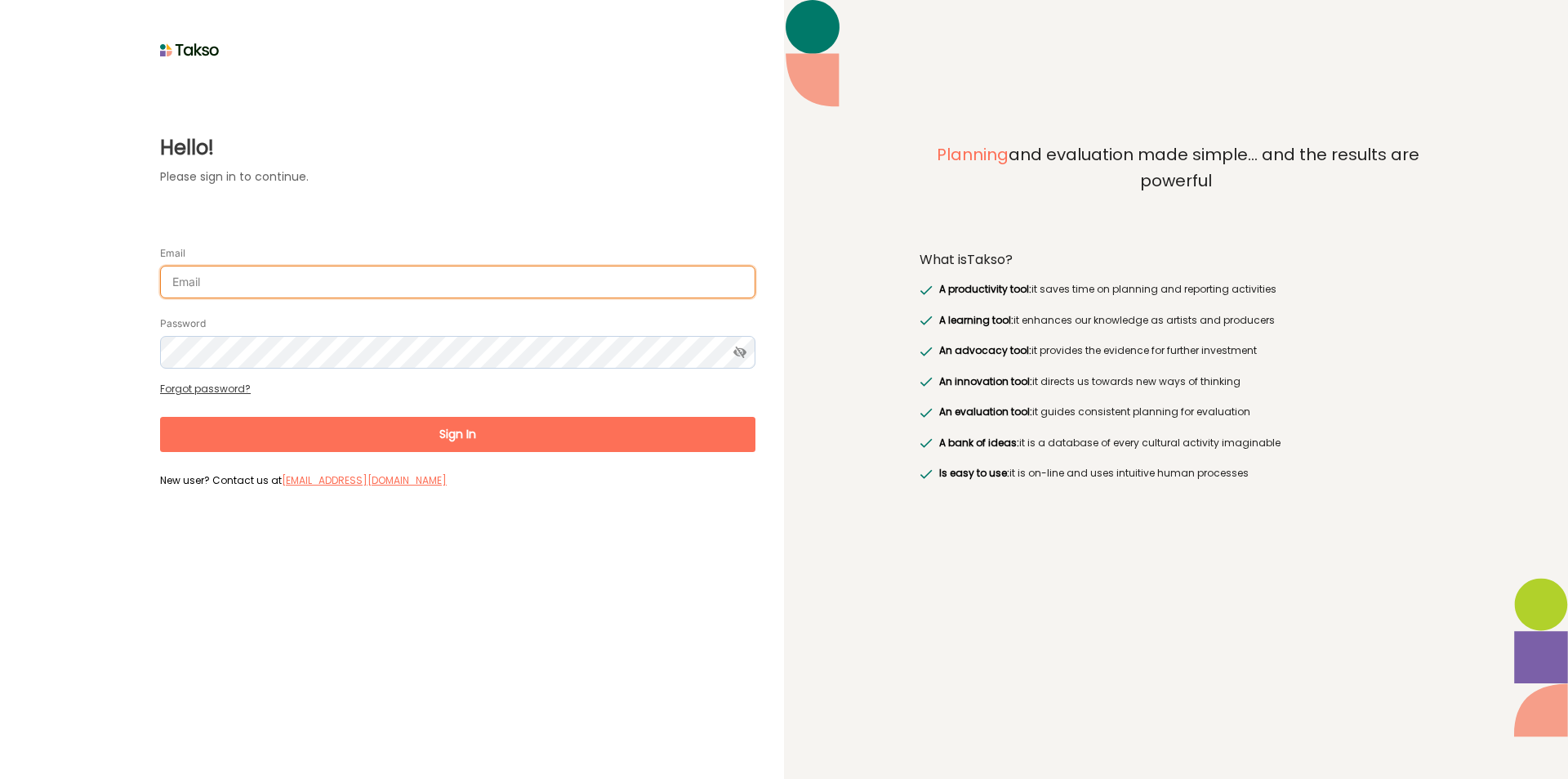
click at [400, 293] on input "Email" at bounding box center [458, 282] width 595 height 33
type input "raji.uppal@culturaldevelopment.net.au"
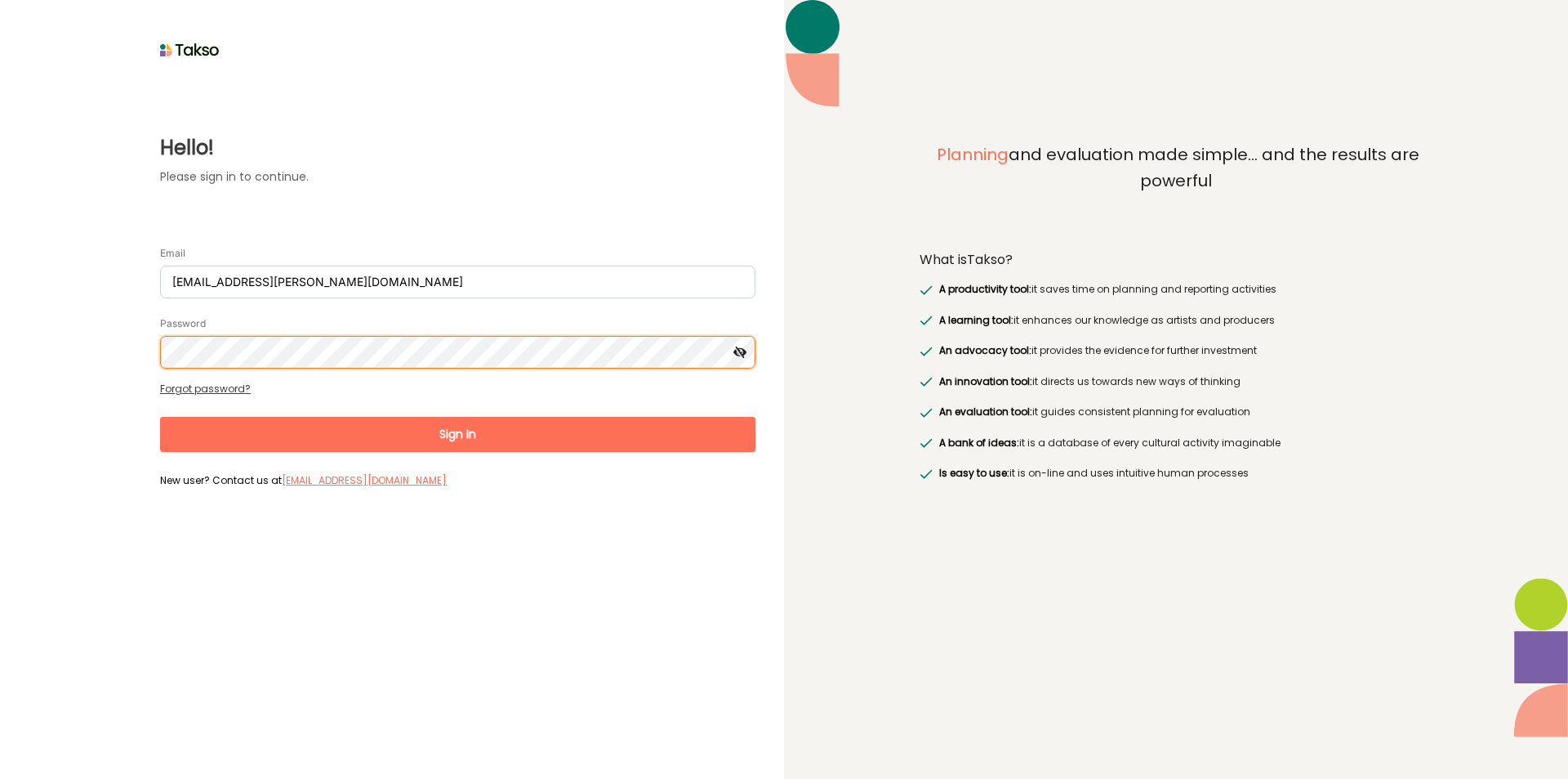
click at [160, 416] on button "Sign In" at bounding box center [458, 433] width 595 height 35
